Goal: Task Accomplishment & Management: Manage account settings

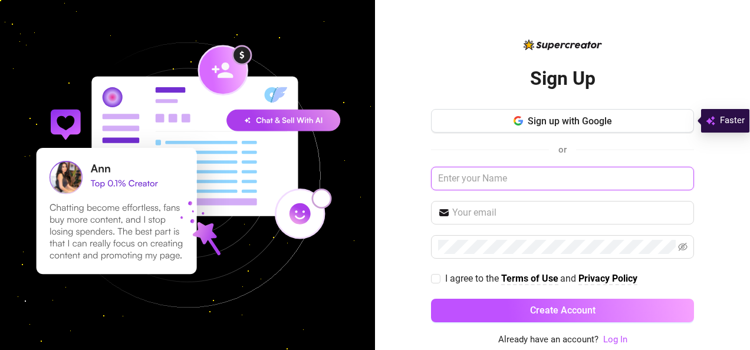
click at [531, 180] on input "text" at bounding box center [562, 179] width 263 height 24
type input "[PERSON_NAME][EMAIL_ADDRESS][DOMAIN_NAME]"
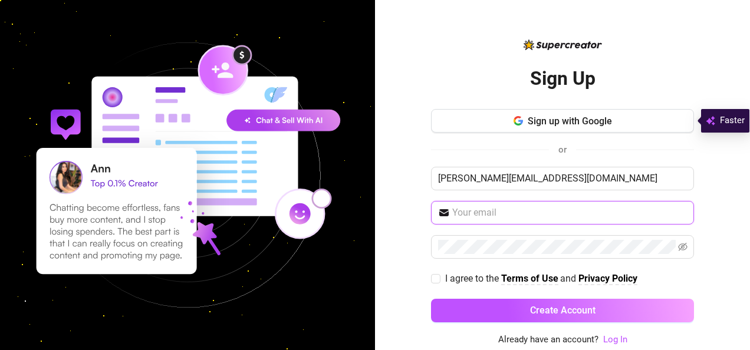
click at [528, 208] on input "text" at bounding box center [569, 213] width 235 height 14
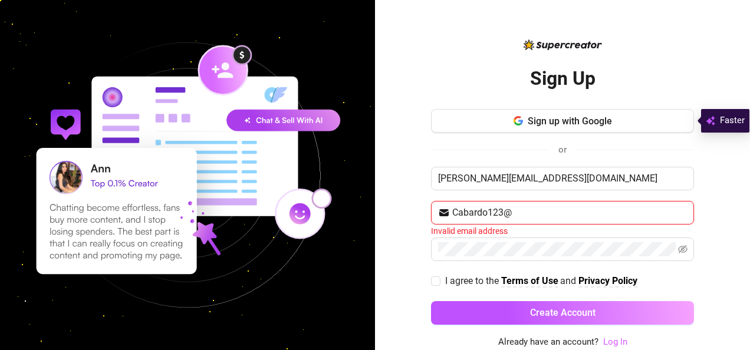
type input "Cabardo123@"
click at [604, 338] on link "Log In" at bounding box center [615, 342] width 24 height 11
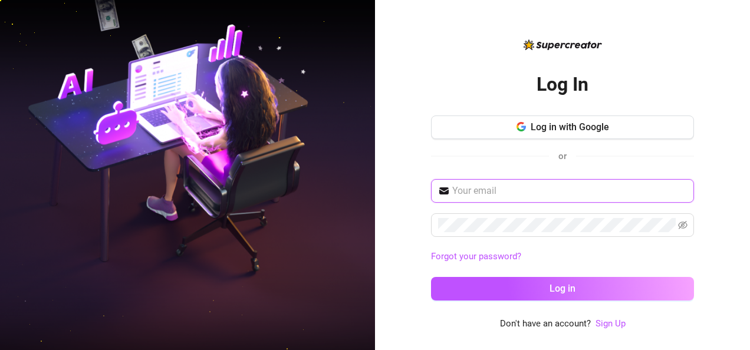
click at [529, 186] on input "text" at bounding box center [569, 191] width 235 height 14
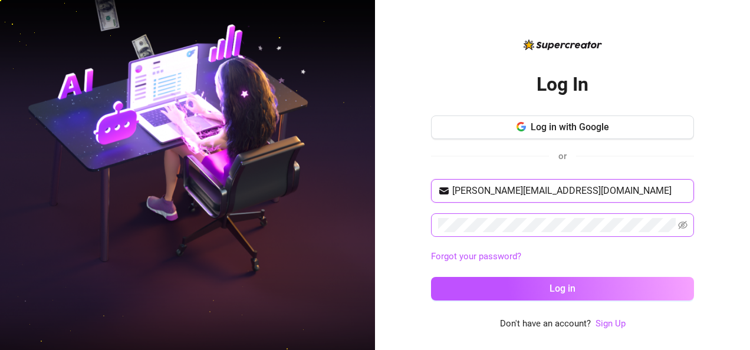
type input "[PERSON_NAME][EMAIL_ADDRESS][DOMAIN_NAME]"
click at [431, 277] on button "Log in" at bounding box center [562, 289] width 263 height 24
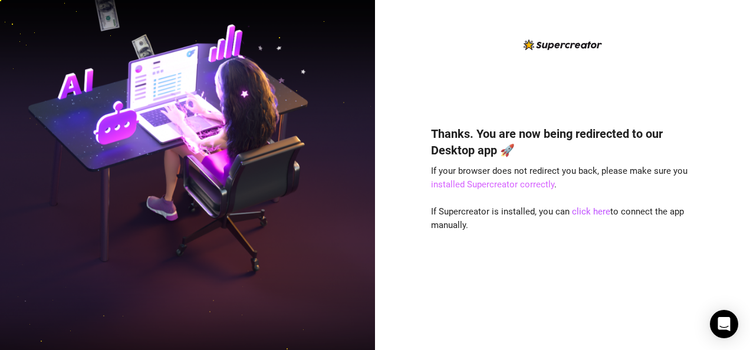
click at [534, 186] on link "installed Supercreator correctly" at bounding box center [492, 184] width 123 height 11
click at [602, 211] on link "click here" at bounding box center [591, 211] width 38 height 11
